Goal: Task Accomplishment & Management: Manage account settings

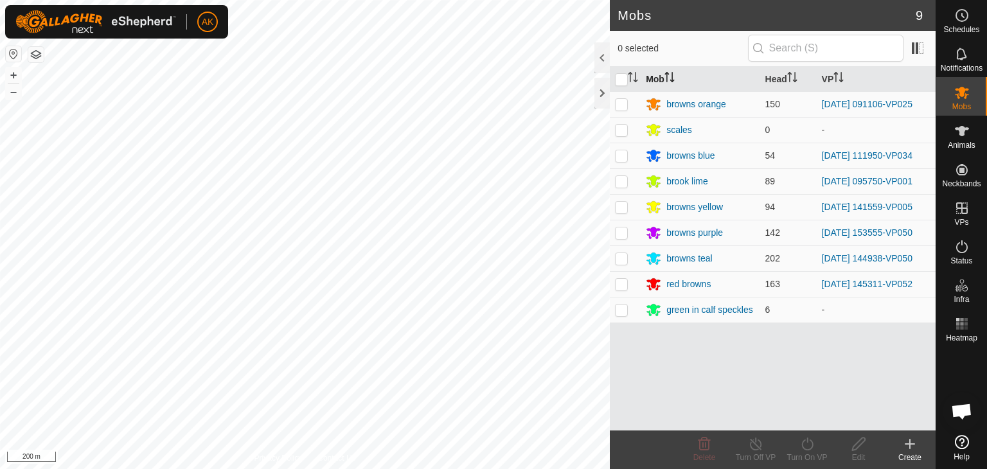
click at [641, 85] on div "Mobs 9 0 selected Mob Head VP browns orange 150 2025-09-18 091106-VP025 scales …" at bounding box center [467, 234] width 935 height 469
click at [959, 247] on icon at bounding box center [961, 246] width 15 height 15
click at [964, 243] on icon at bounding box center [962, 246] width 12 height 13
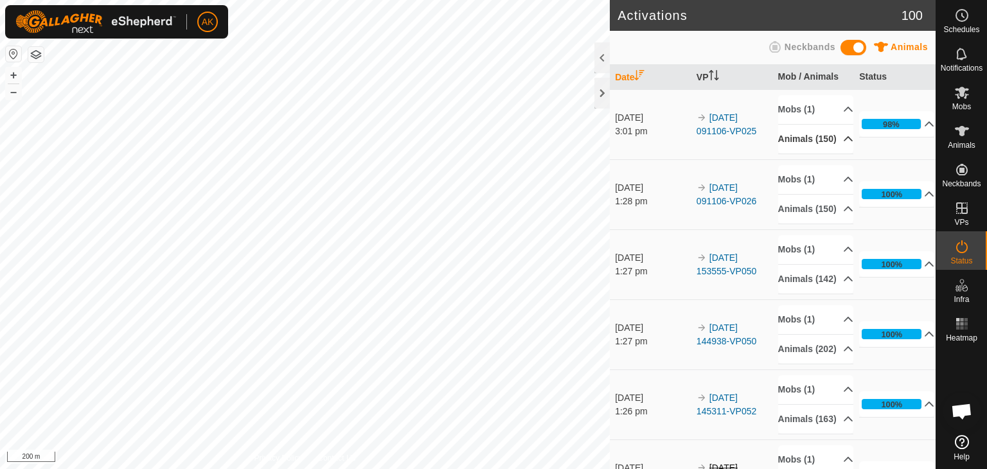
click at [843, 143] on icon at bounding box center [848, 139] width 10 height 10
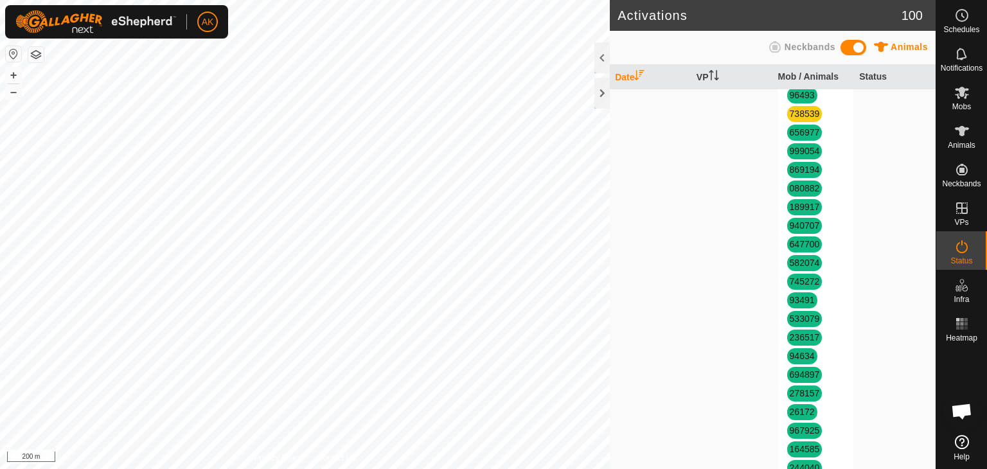
scroll to position [1478, 0]
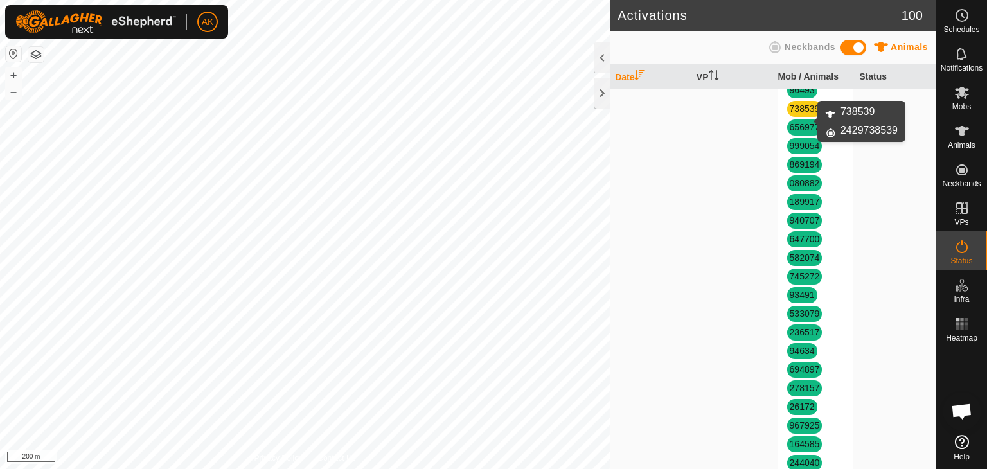
click at [793, 114] on link "738539" at bounding box center [805, 108] width 30 height 10
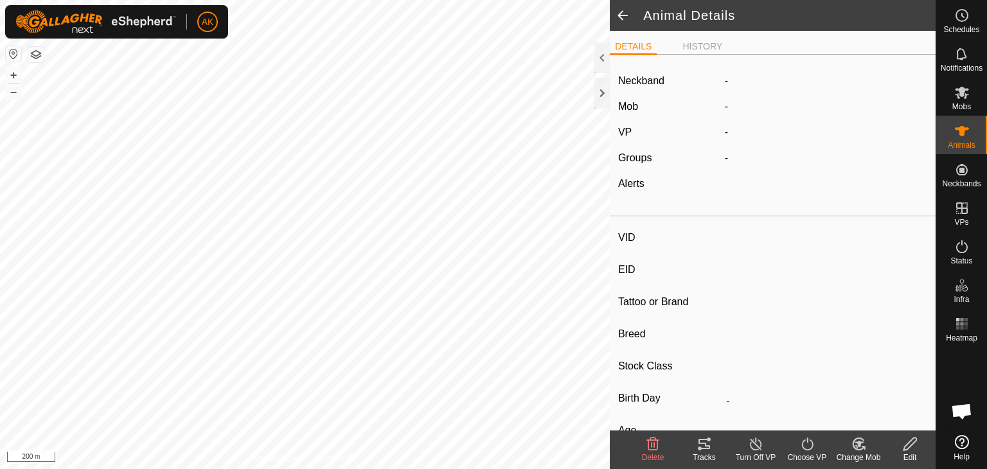
click at [754, 444] on line at bounding box center [755, 444] width 10 height 10
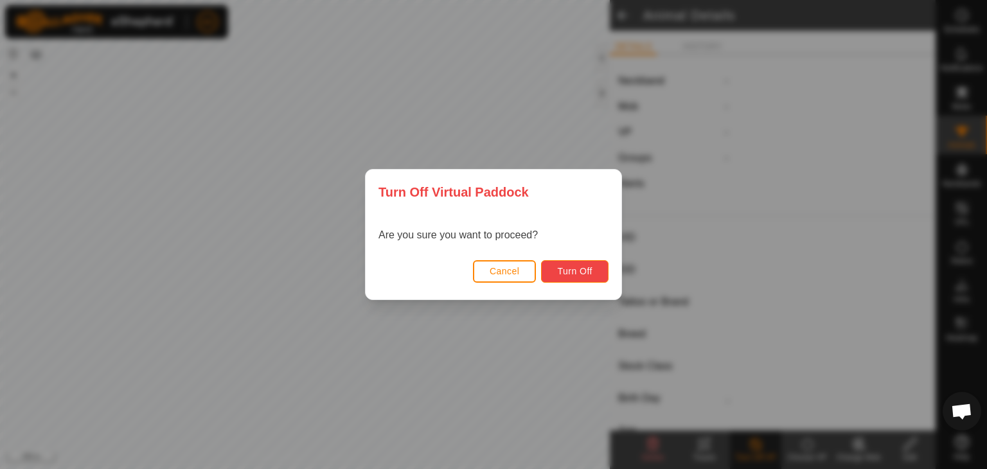
click at [579, 267] on span "Turn Off" at bounding box center [574, 271] width 35 height 10
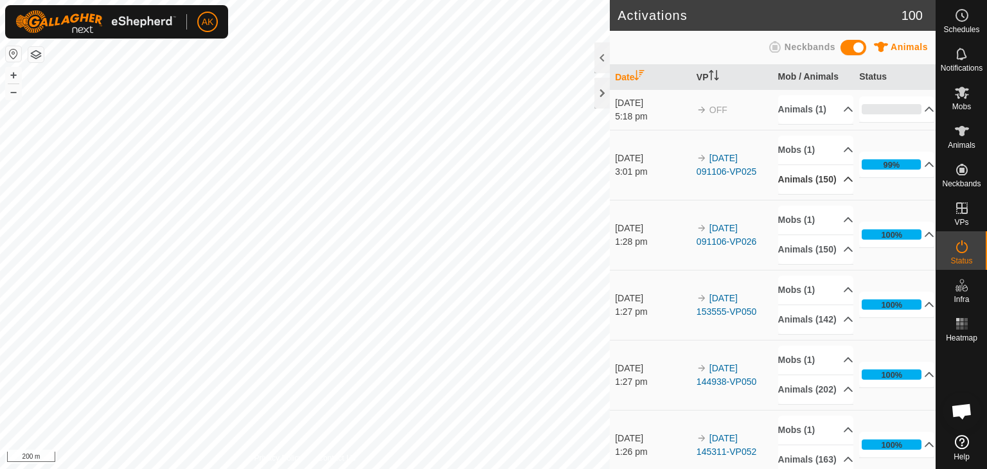
click at [828, 193] on p-accordion-header "Animals (150)" at bounding box center [815, 179] width 75 height 29
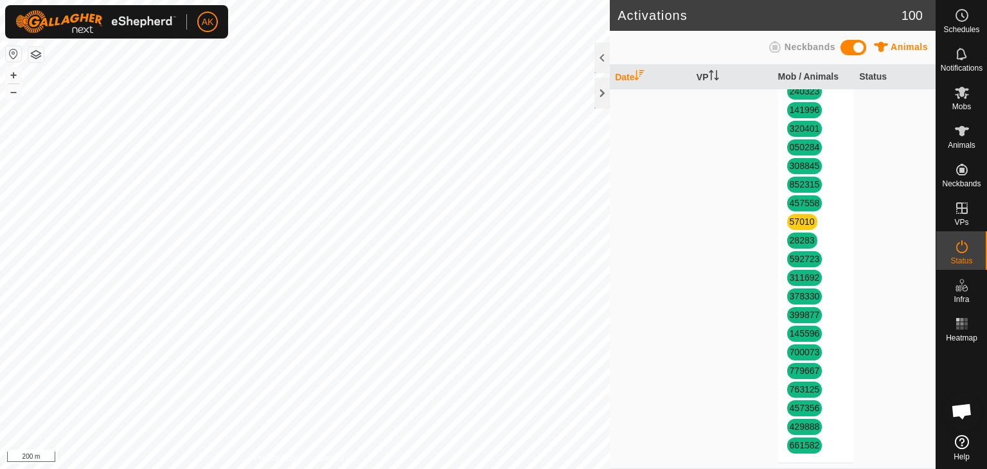
scroll to position [2570, 0]
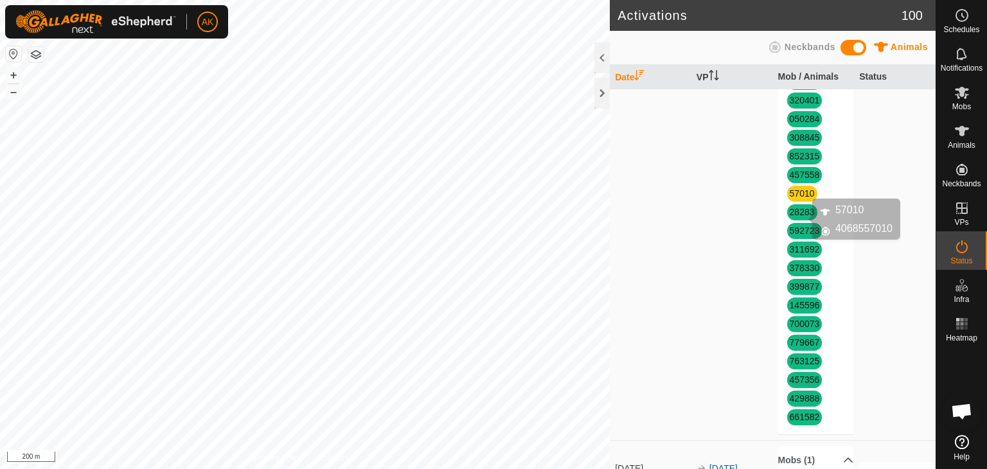
click at [790, 199] on link "57010" at bounding box center [802, 193] width 25 height 10
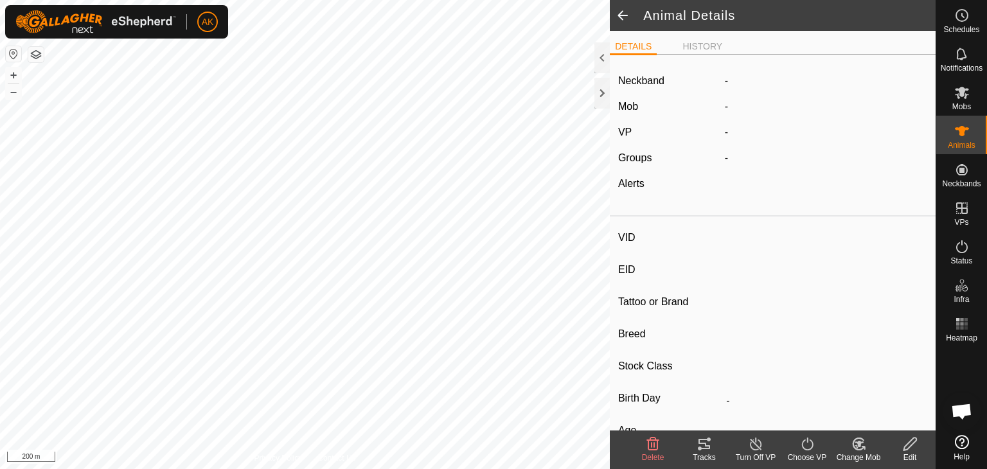
click at [761, 449] on icon at bounding box center [756, 443] width 16 height 15
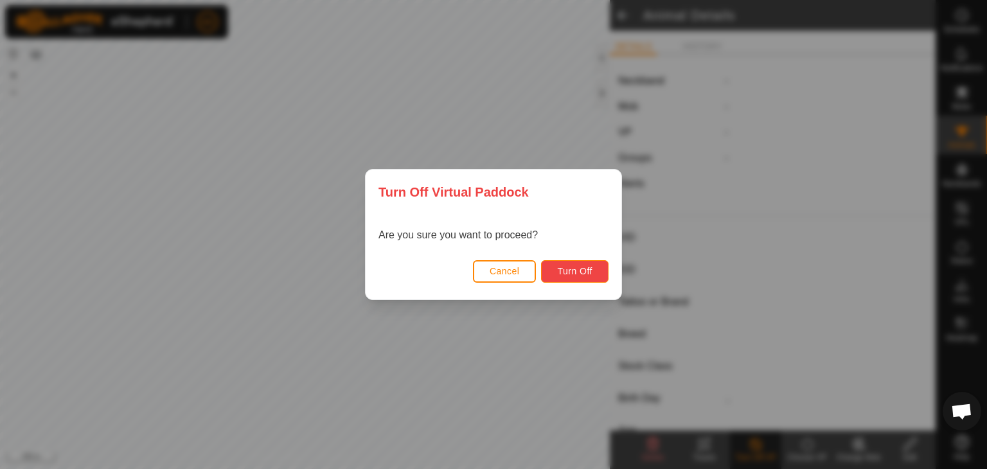
click at [580, 268] on span "Turn Off" at bounding box center [574, 271] width 35 height 10
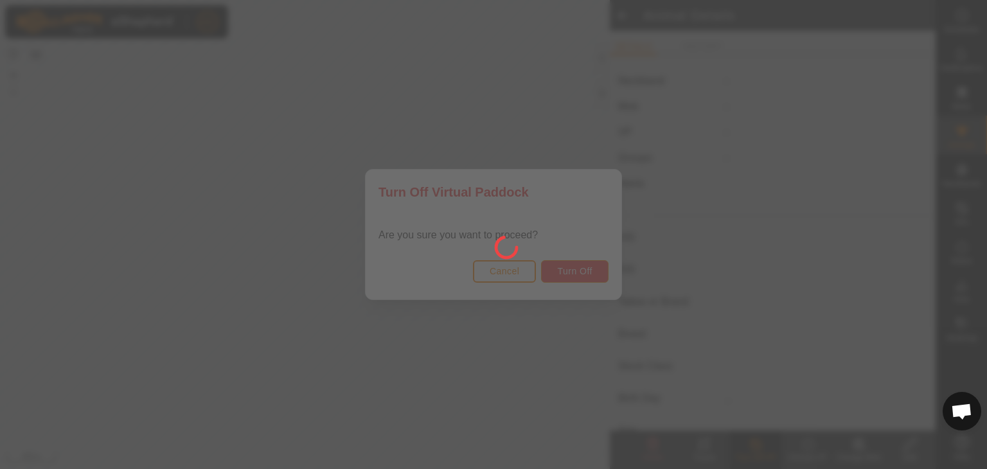
type input "57010"
type input "-"
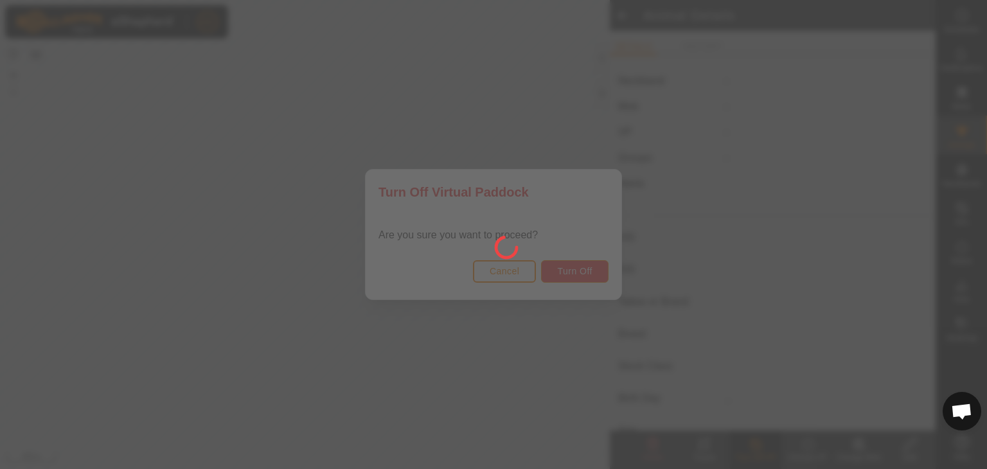
type input "0 kg"
type input "-"
